Goal: Obtain resource: Download file/media

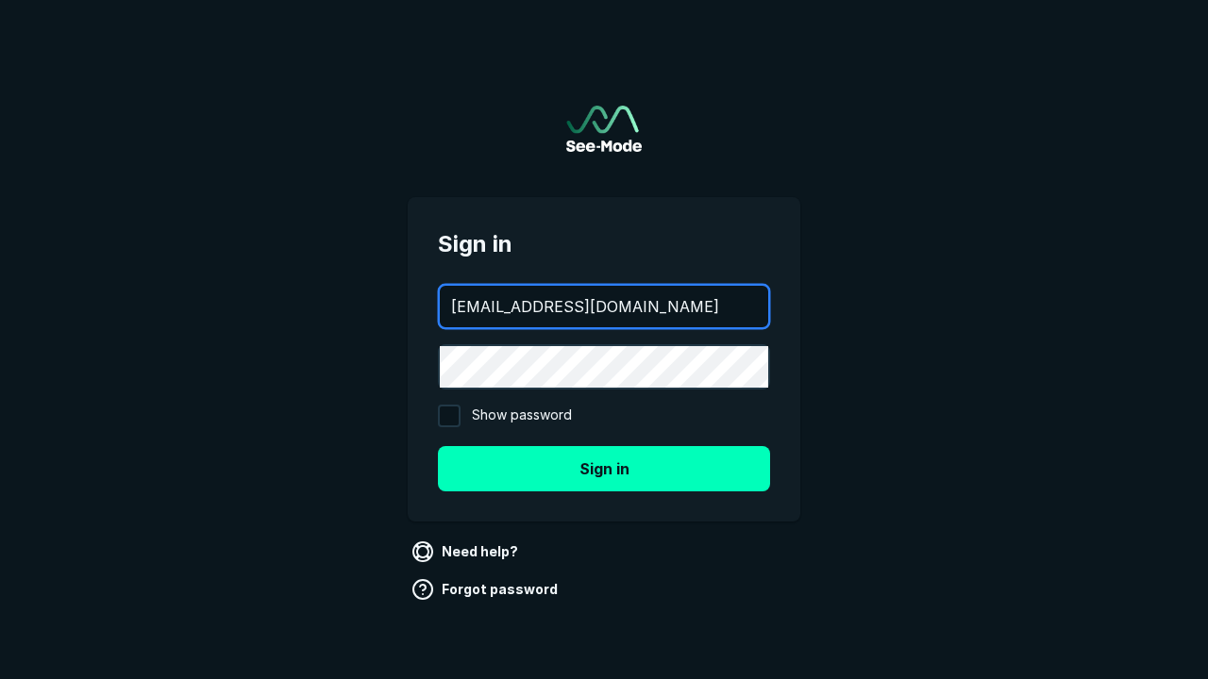
type input "aws+playwright@see-mode.com"
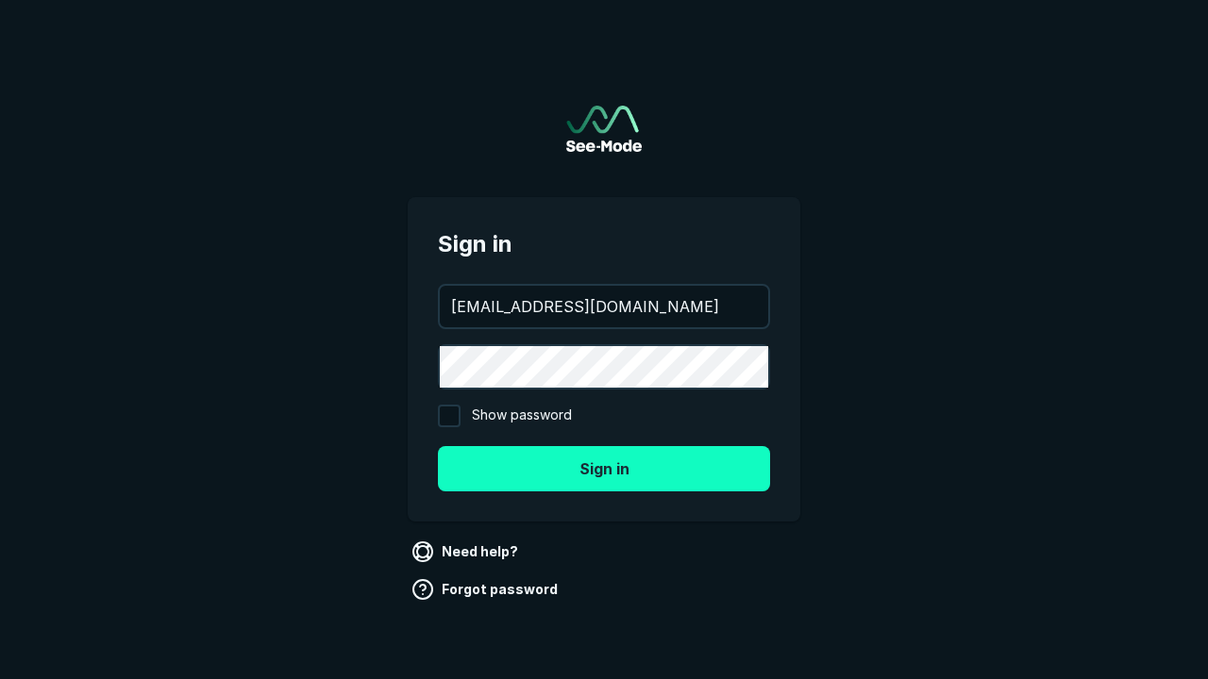
click at [604, 468] on button "Sign in" at bounding box center [604, 468] width 332 height 45
